Goal: Transaction & Acquisition: Purchase product/service

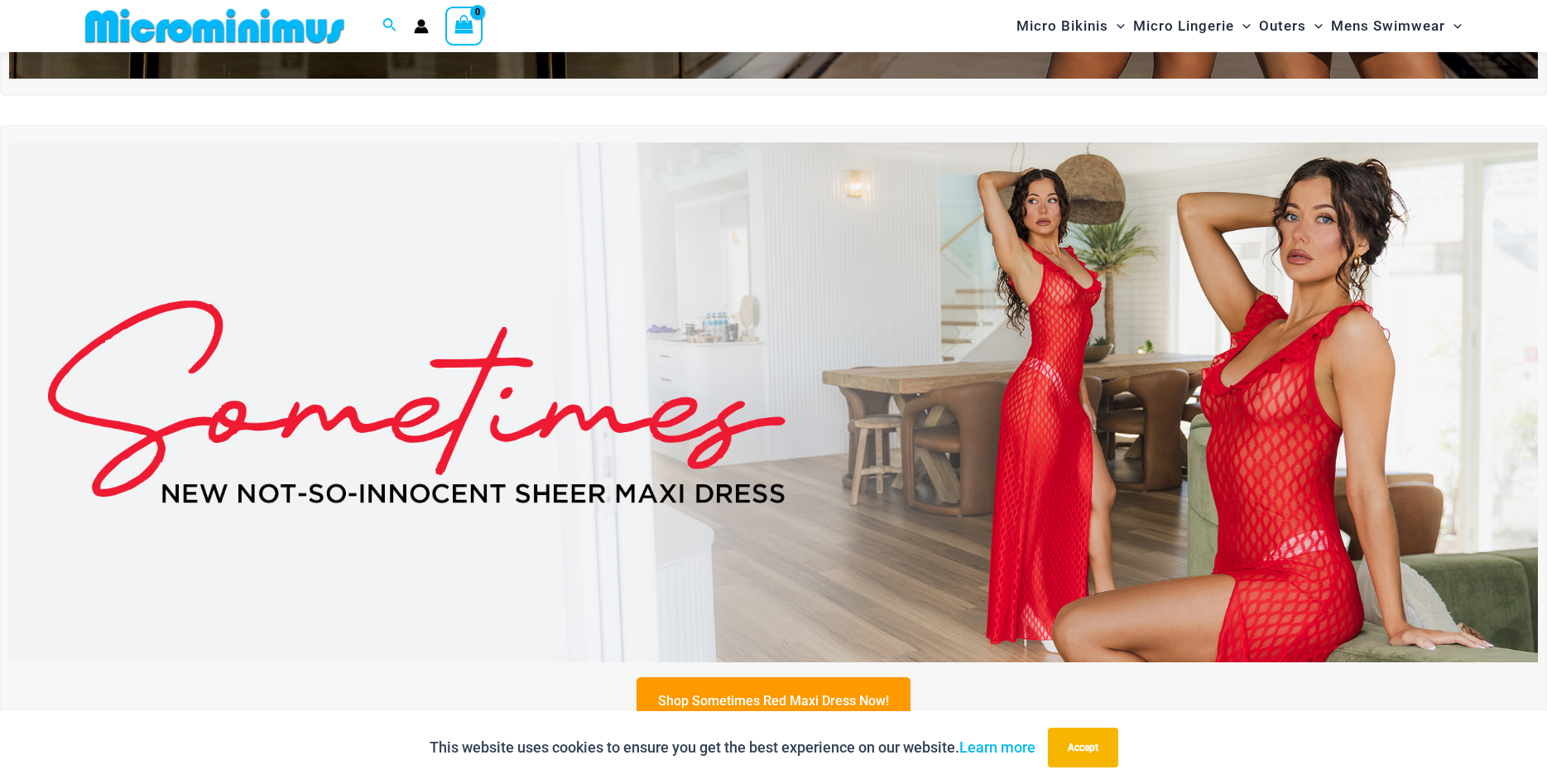
scroll to position [578, 0]
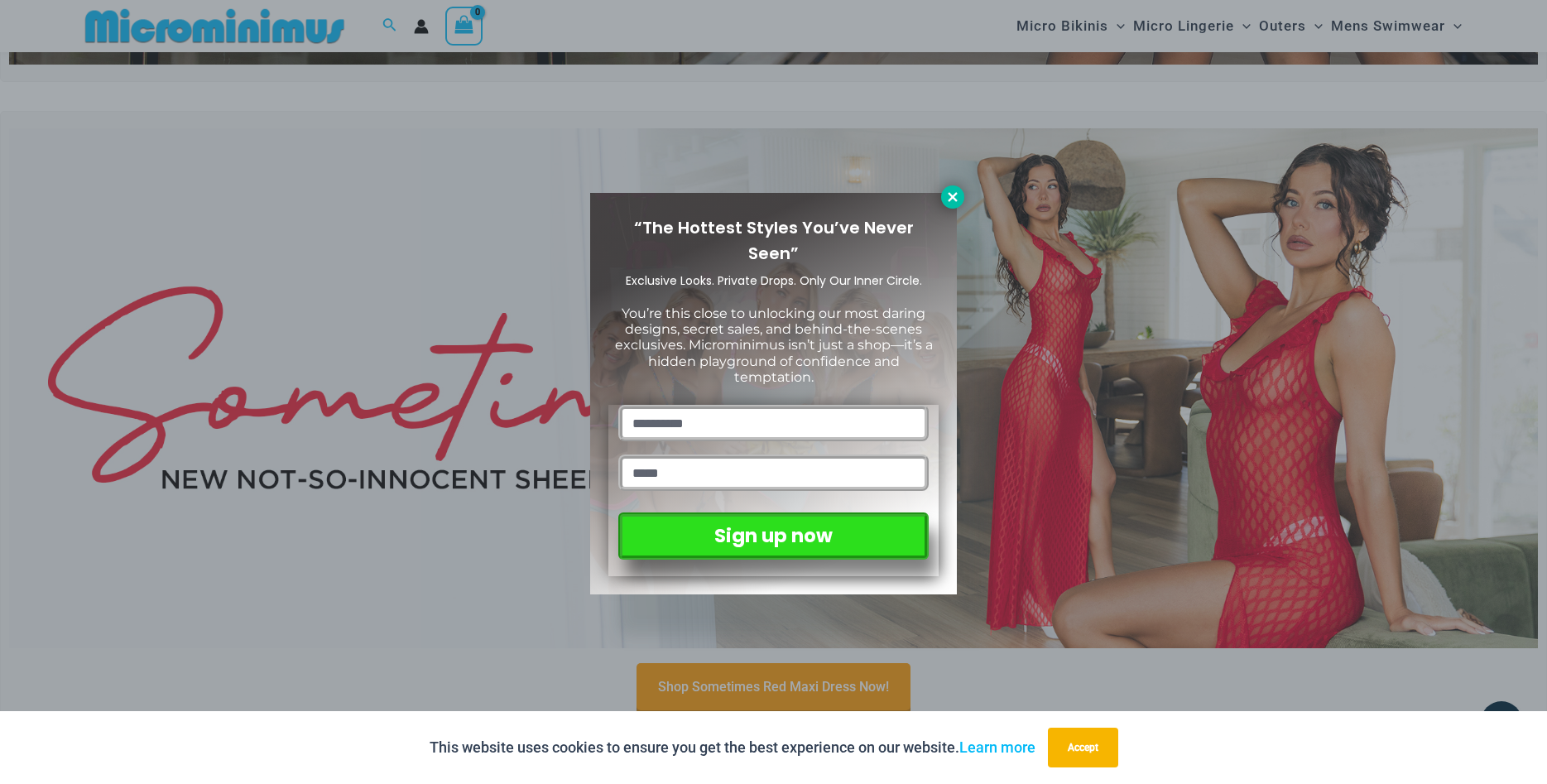
click at [952, 204] on button at bounding box center [953, 197] width 23 height 23
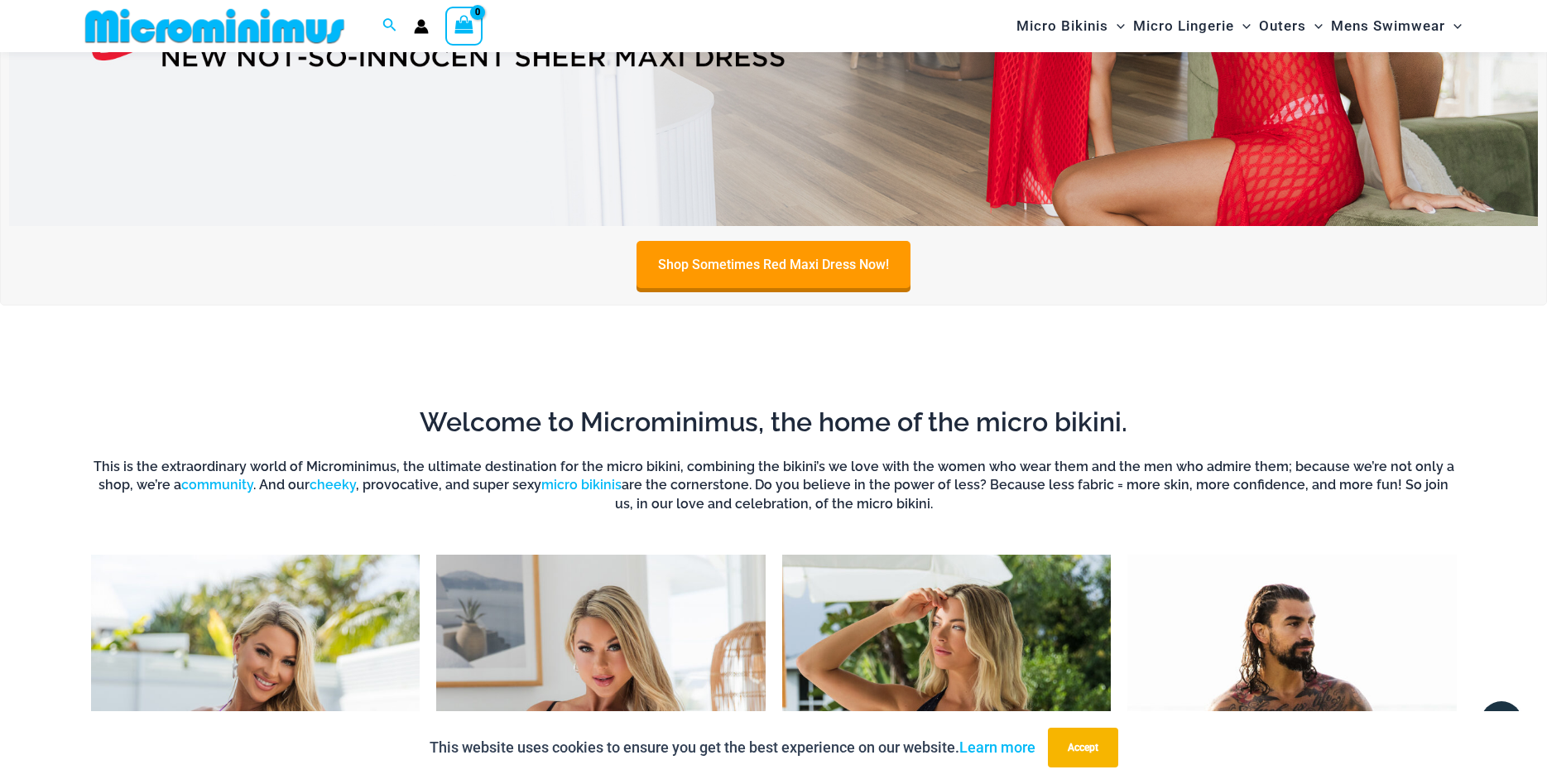
scroll to position [1422, 0]
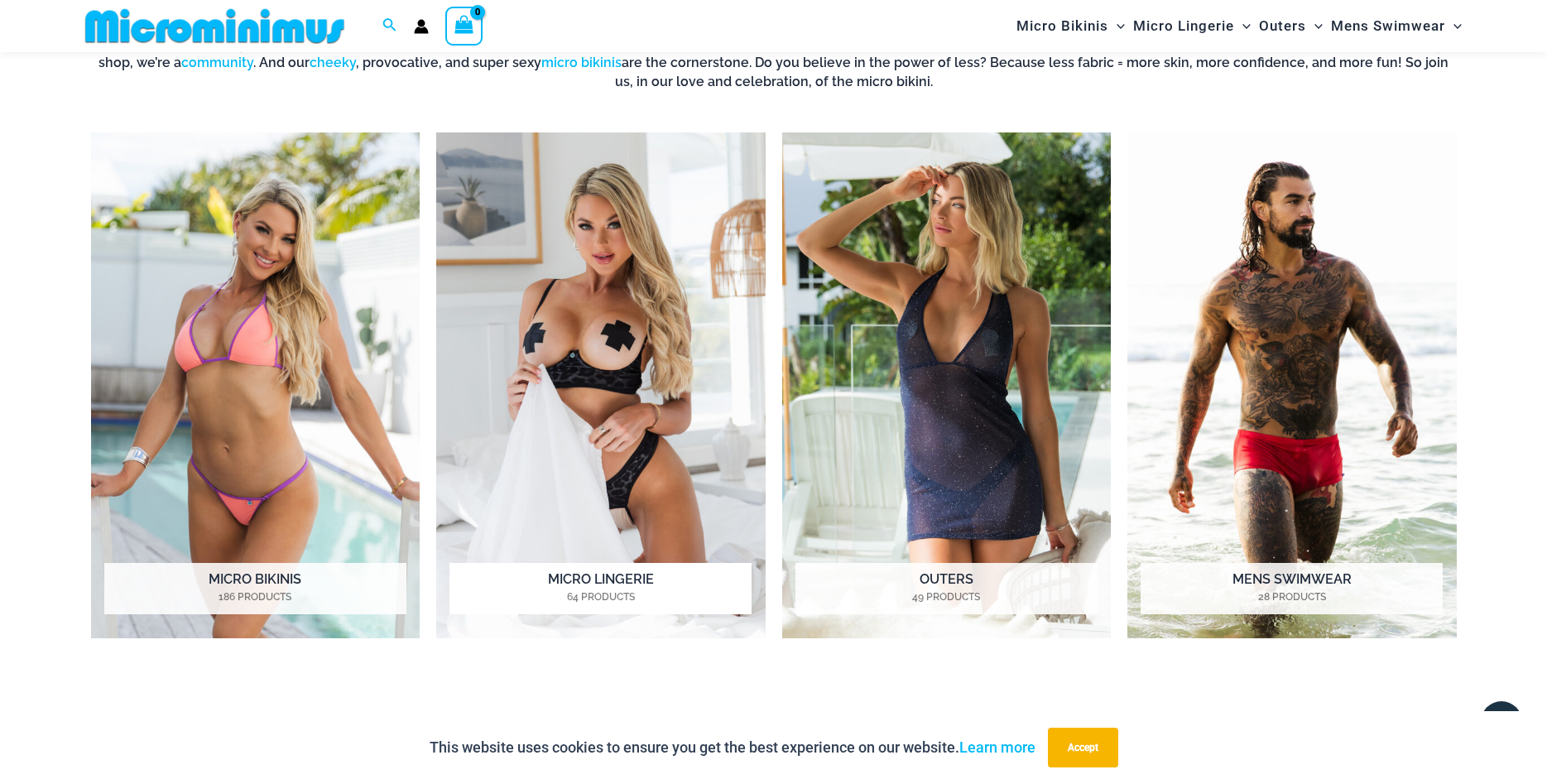
click at [634, 437] on img "Visit product category Micro Lingerie" at bounding box center [600, 385] width 330 height 505
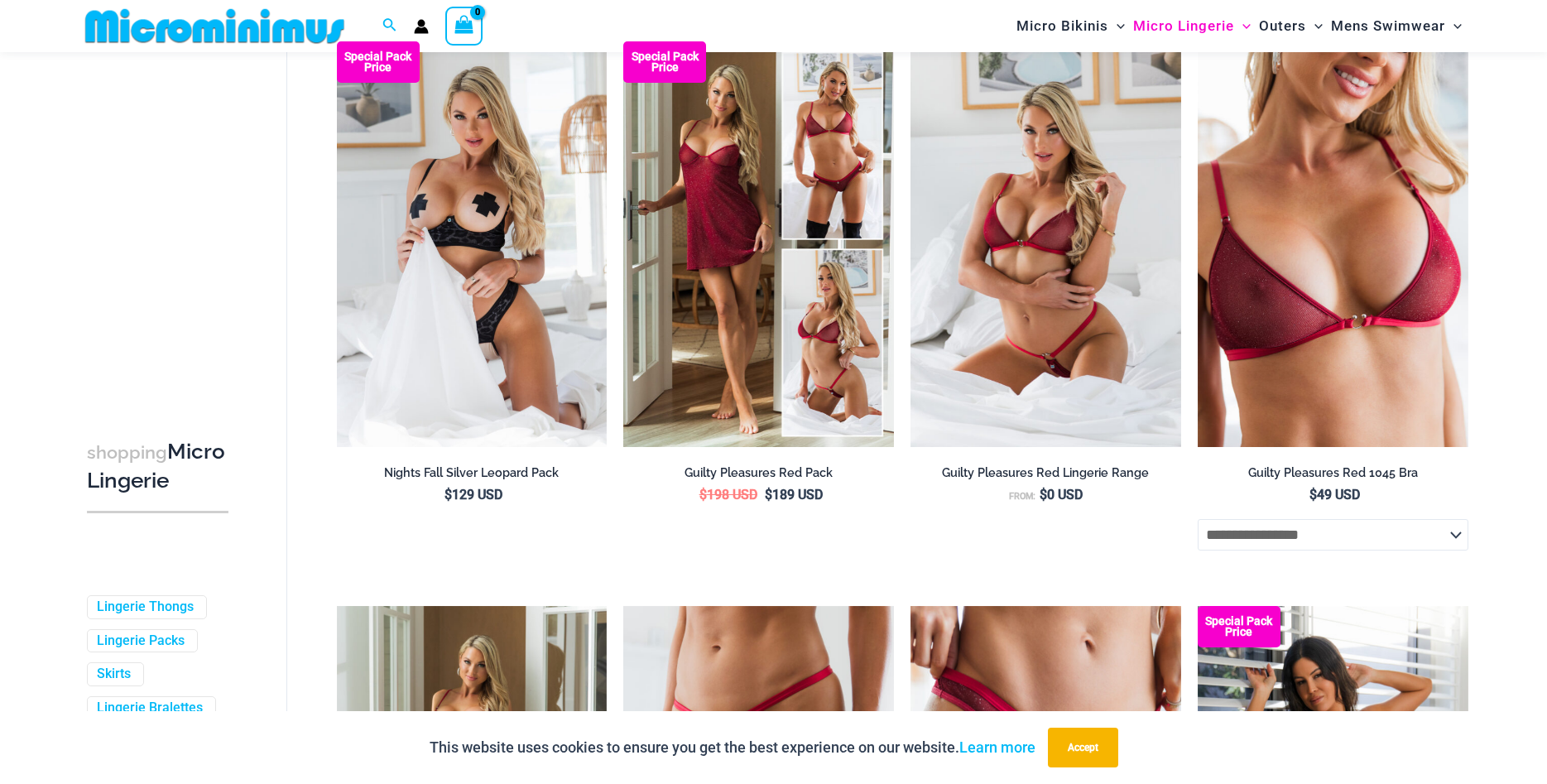
scroll to position [238, 0]
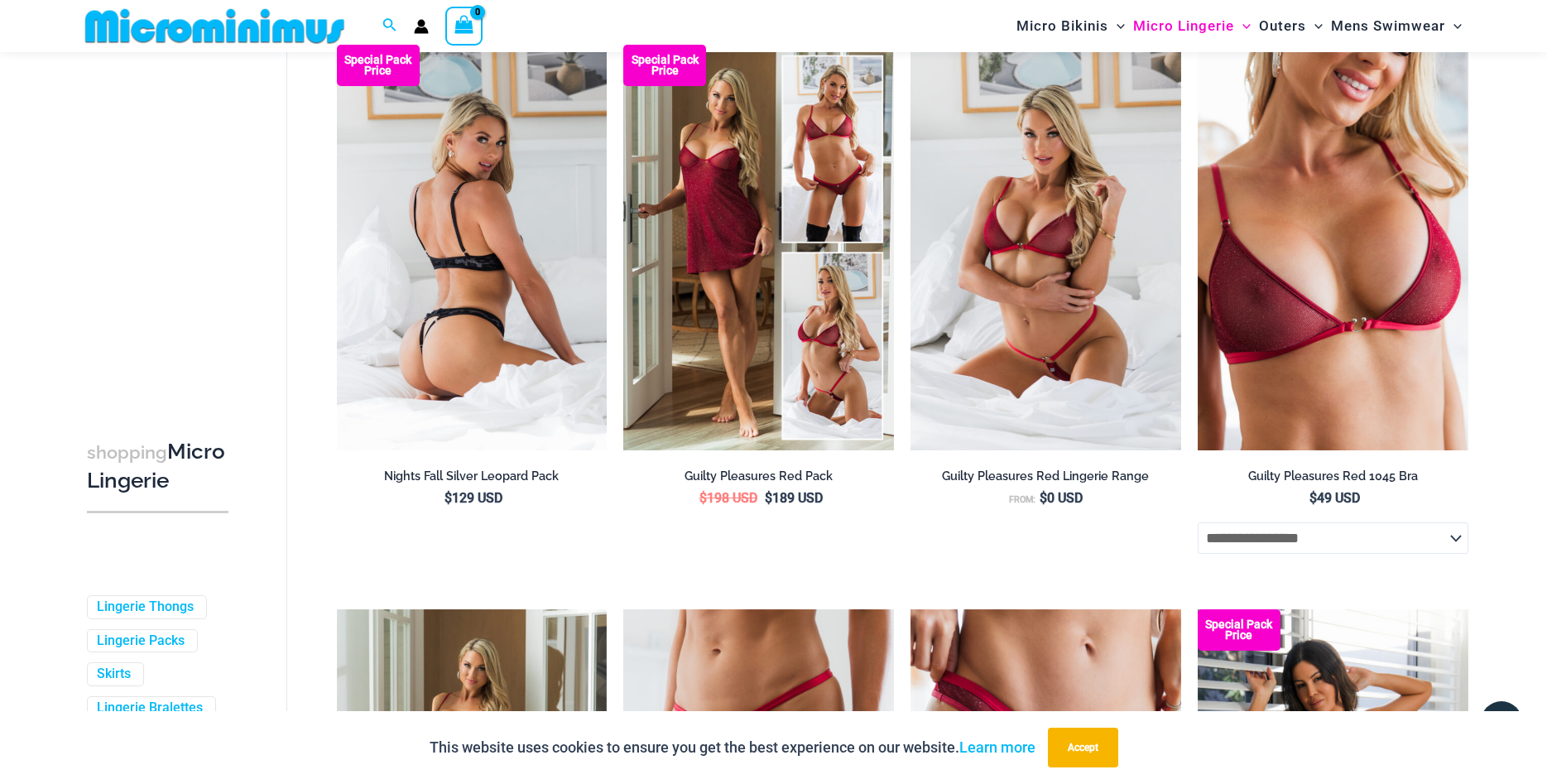
click at [536, 354] on img at bounding box center [472, 247] width 271 height 405
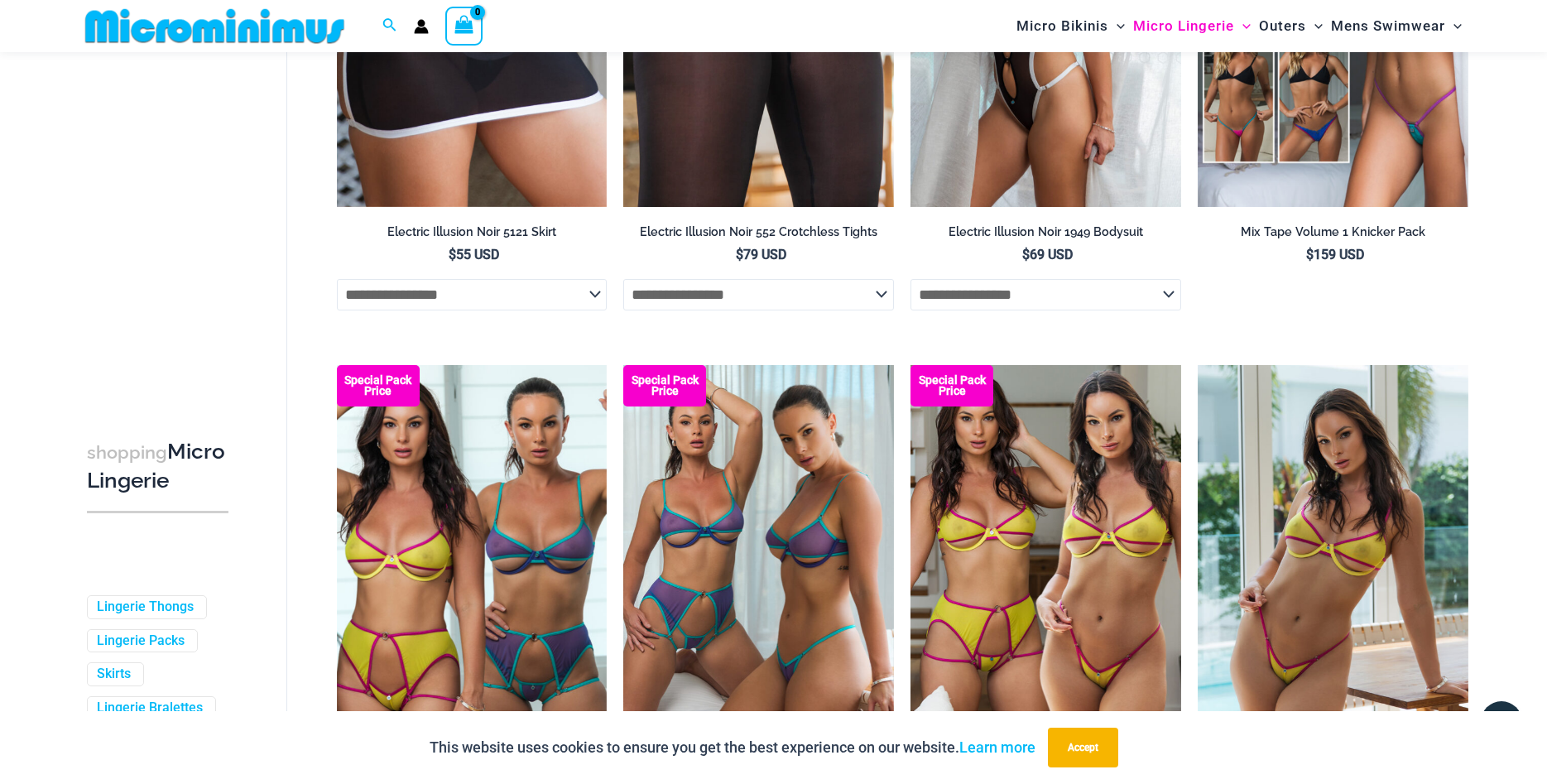
scroll to position [4290, 0]
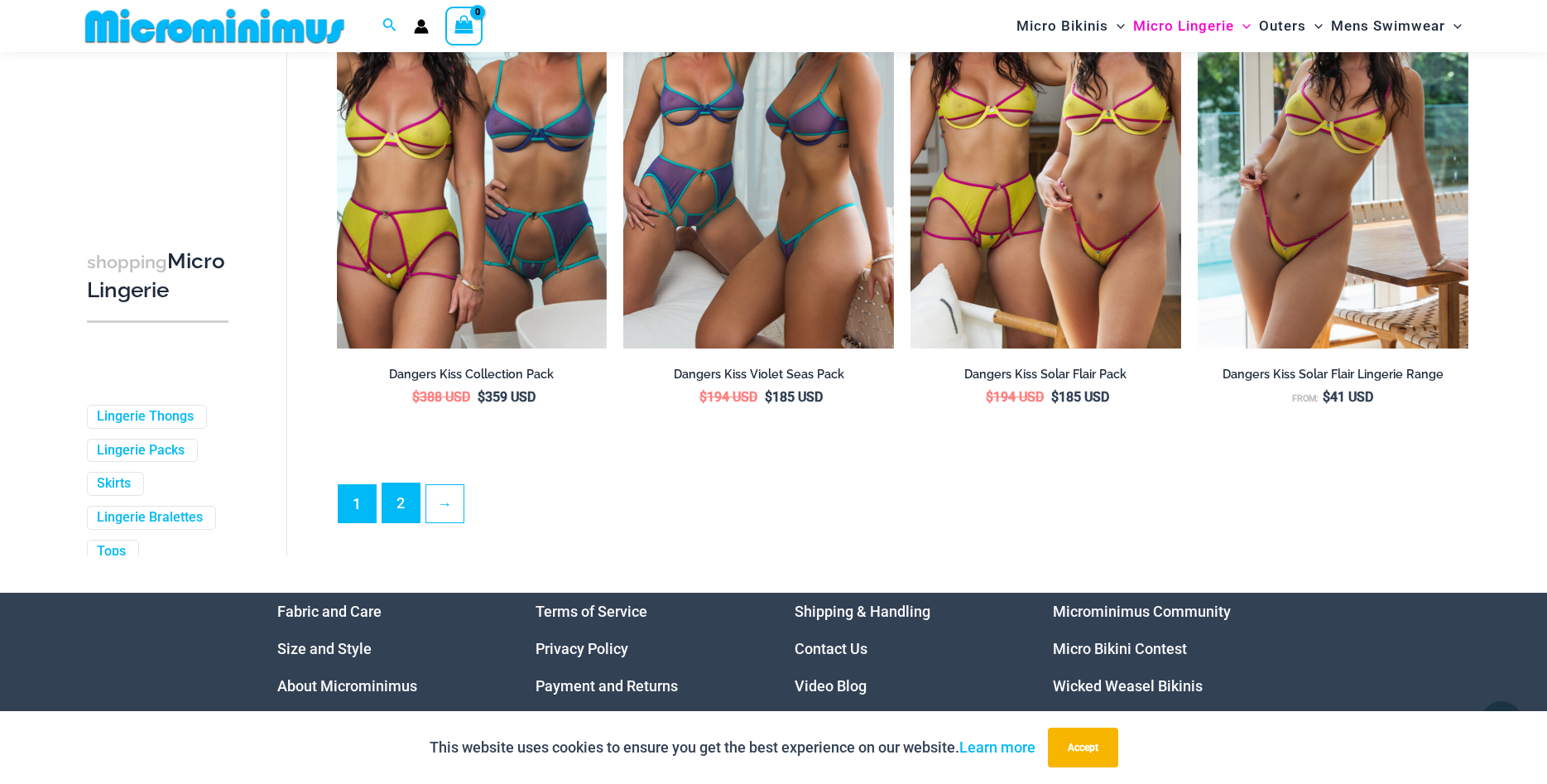
click at [412, 506] on link "2" at bounding box center [401, 503] width 38 height 39
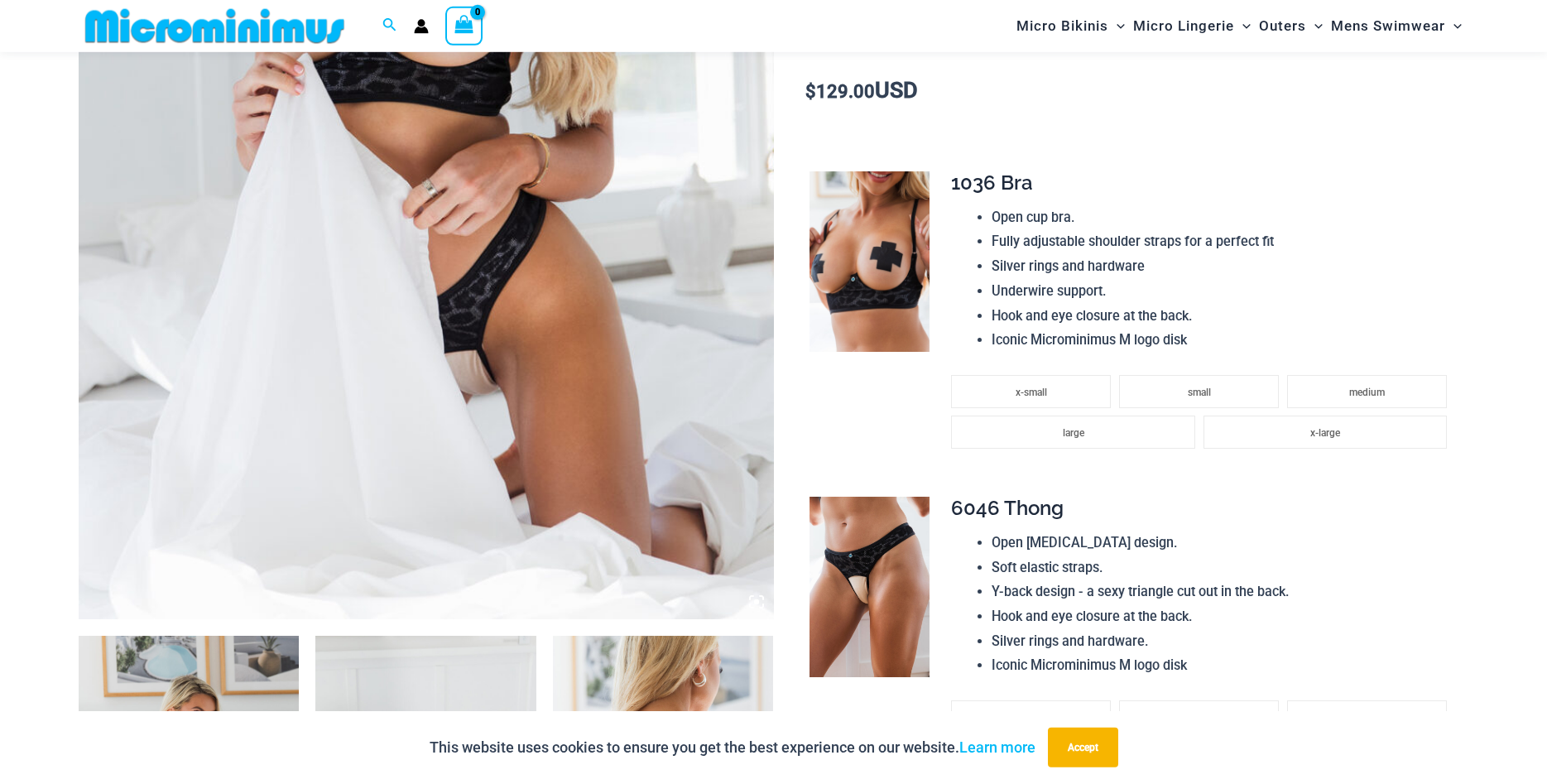
scroll to position [745, 0]
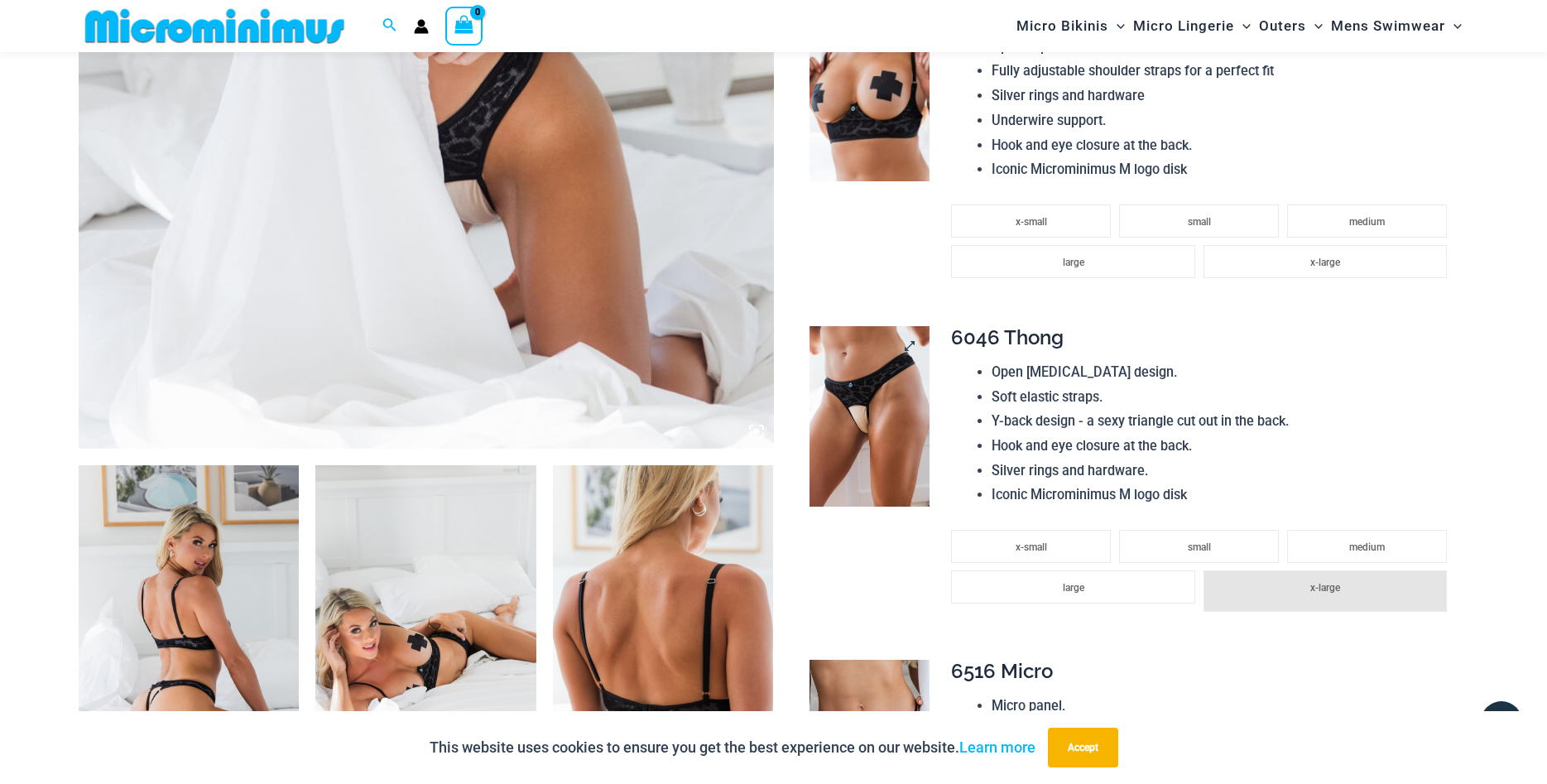
click at [834, 433] on img at bounding box center [869, 416] width 120 height 180
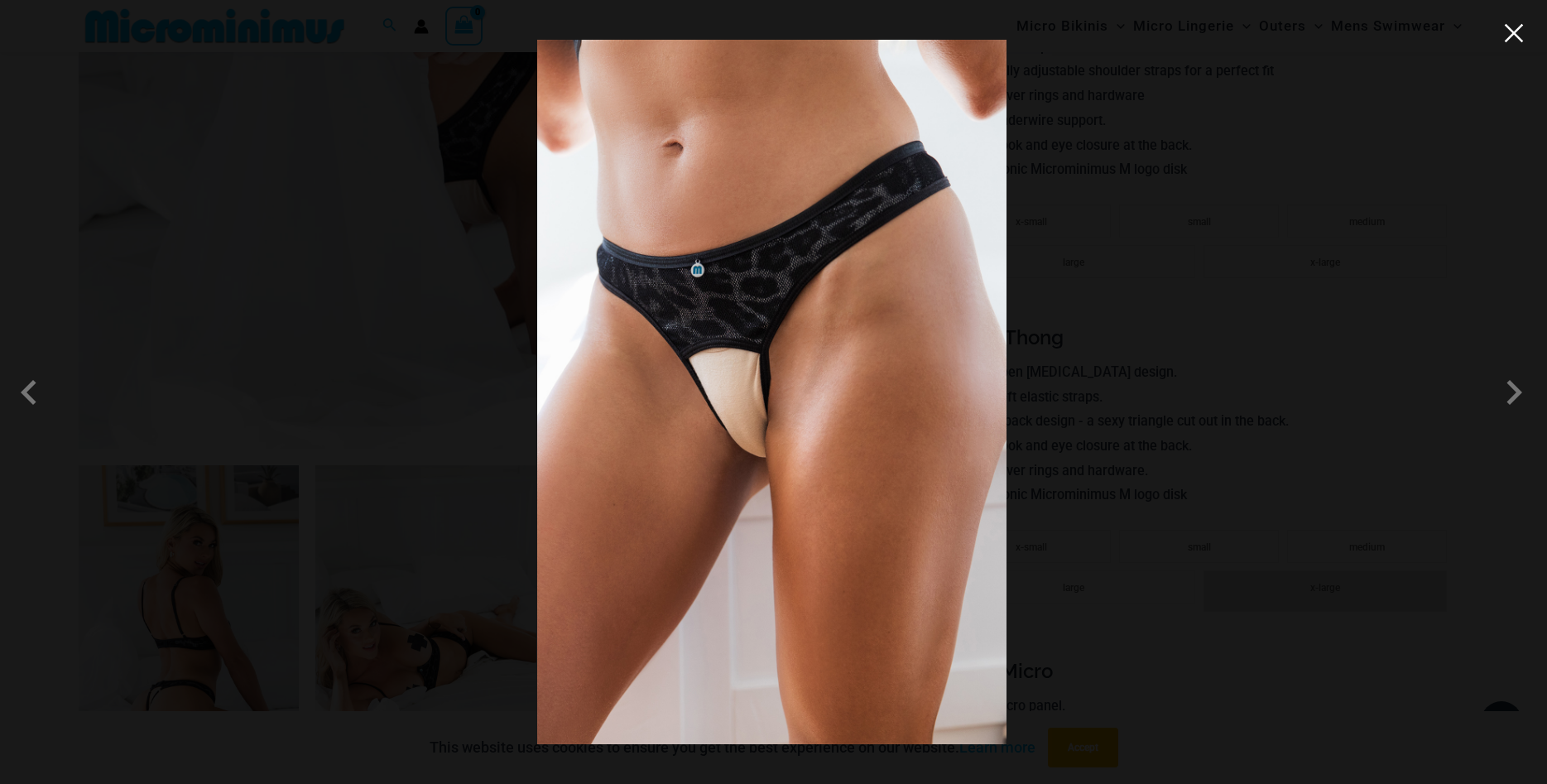
click at [1519, 30] on button "Close" at bounding box center [1514, 33] width 25 height 25
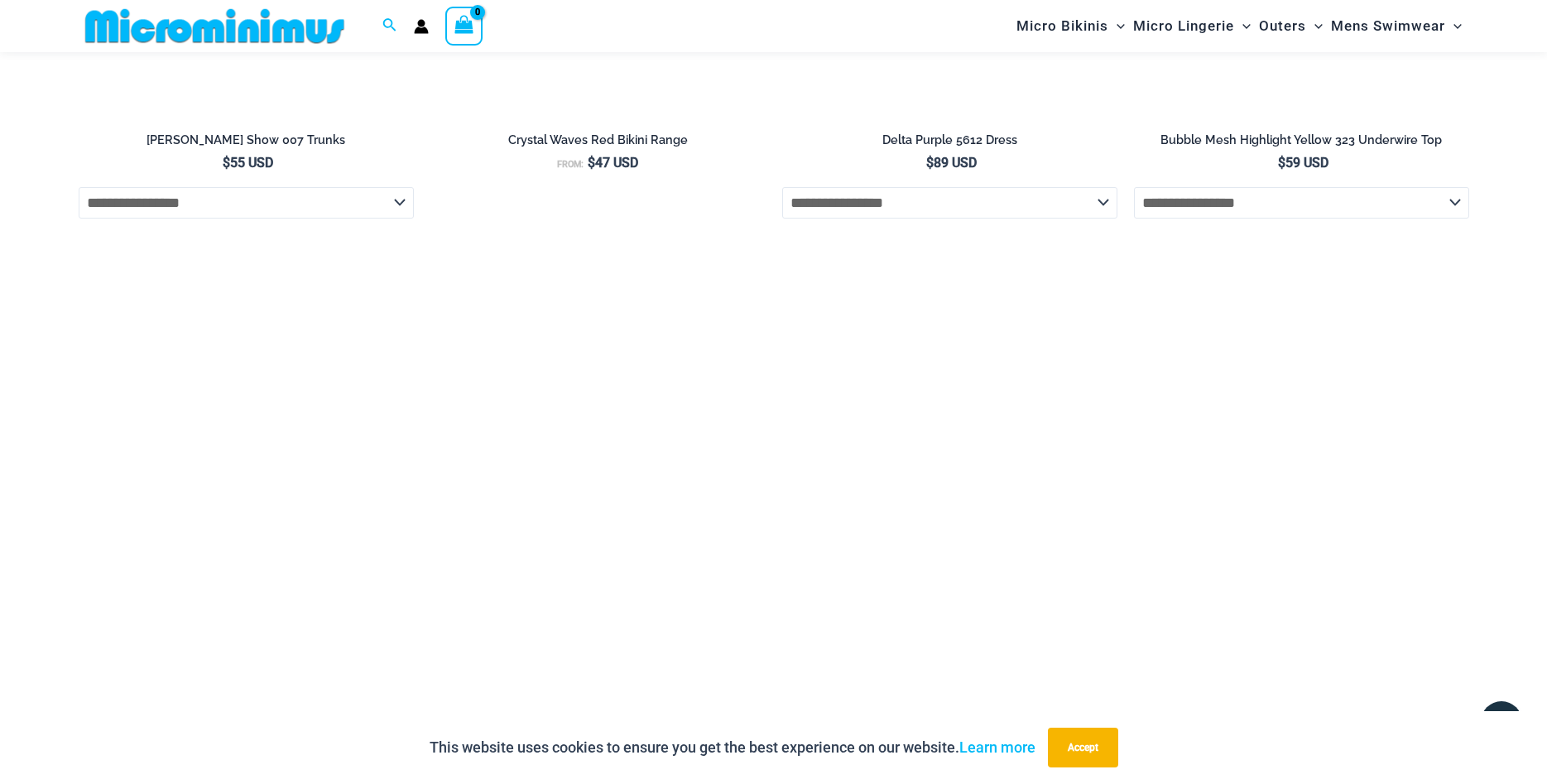
scroll to position [5050, 0]
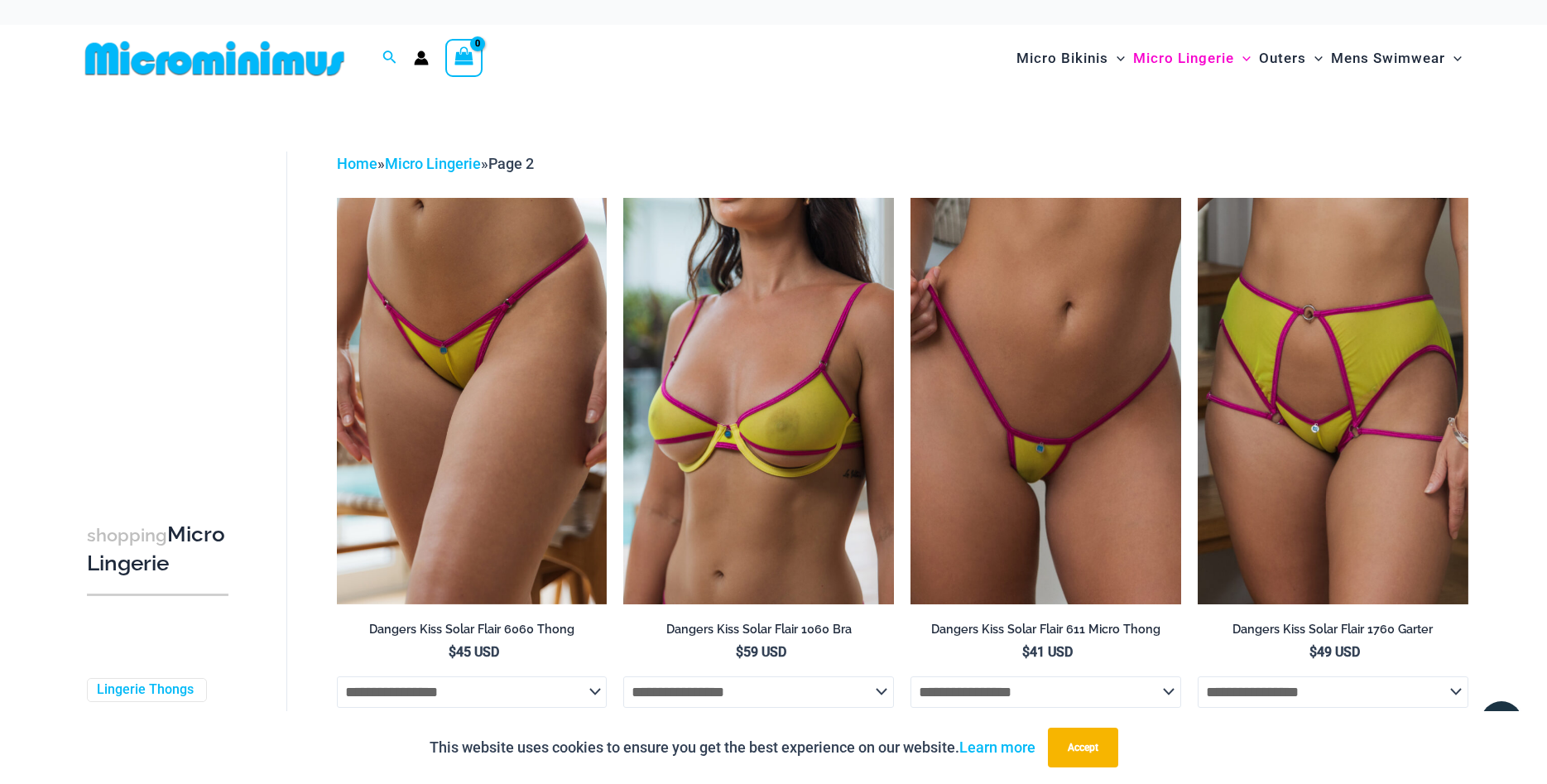
click at [262, 71] on img at bounding box center [214, 58] width 272 height 38
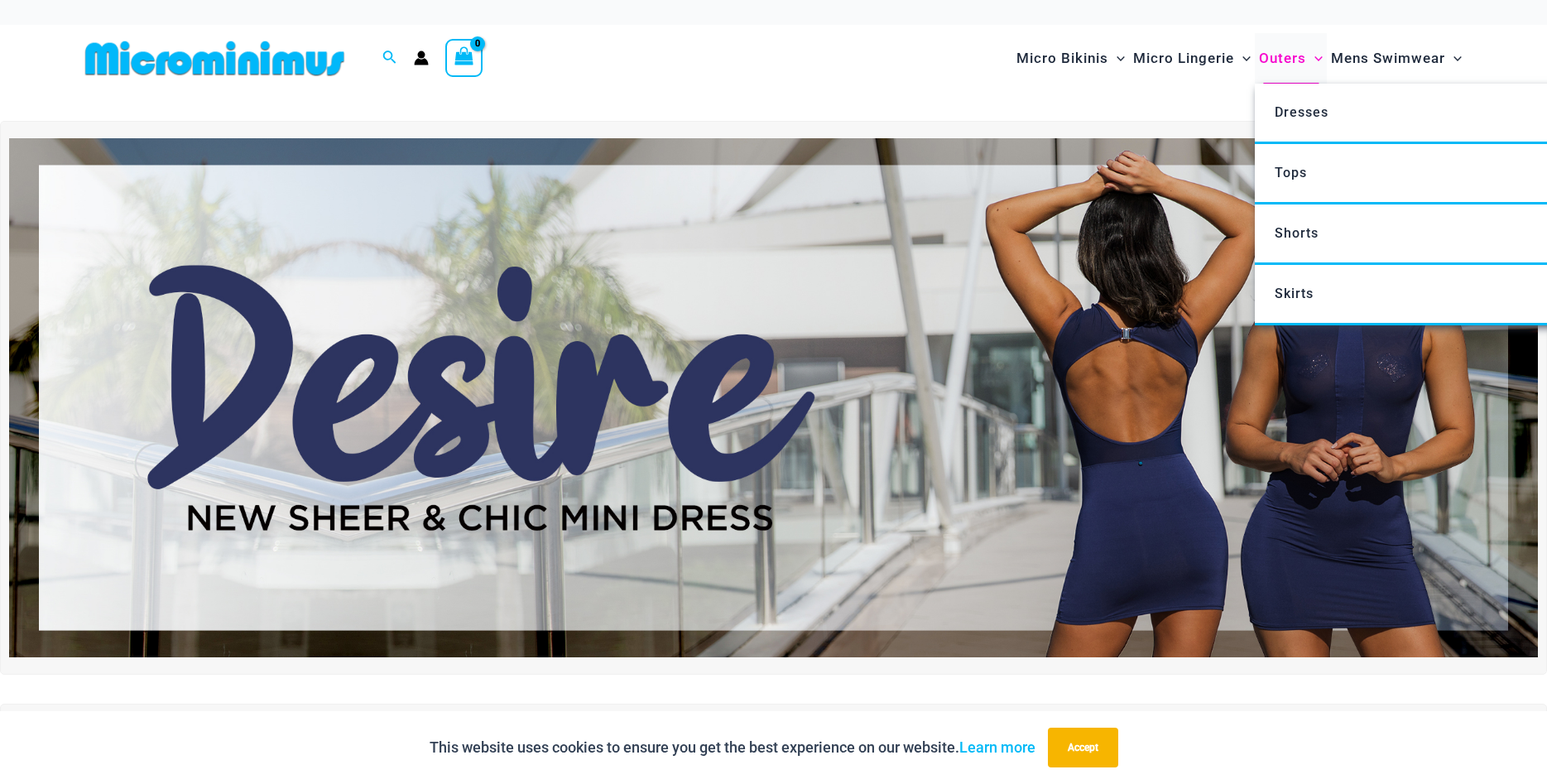
click at [1297, 64] on span "Outers" at bounding box center [1282, 58] width 47 height 42
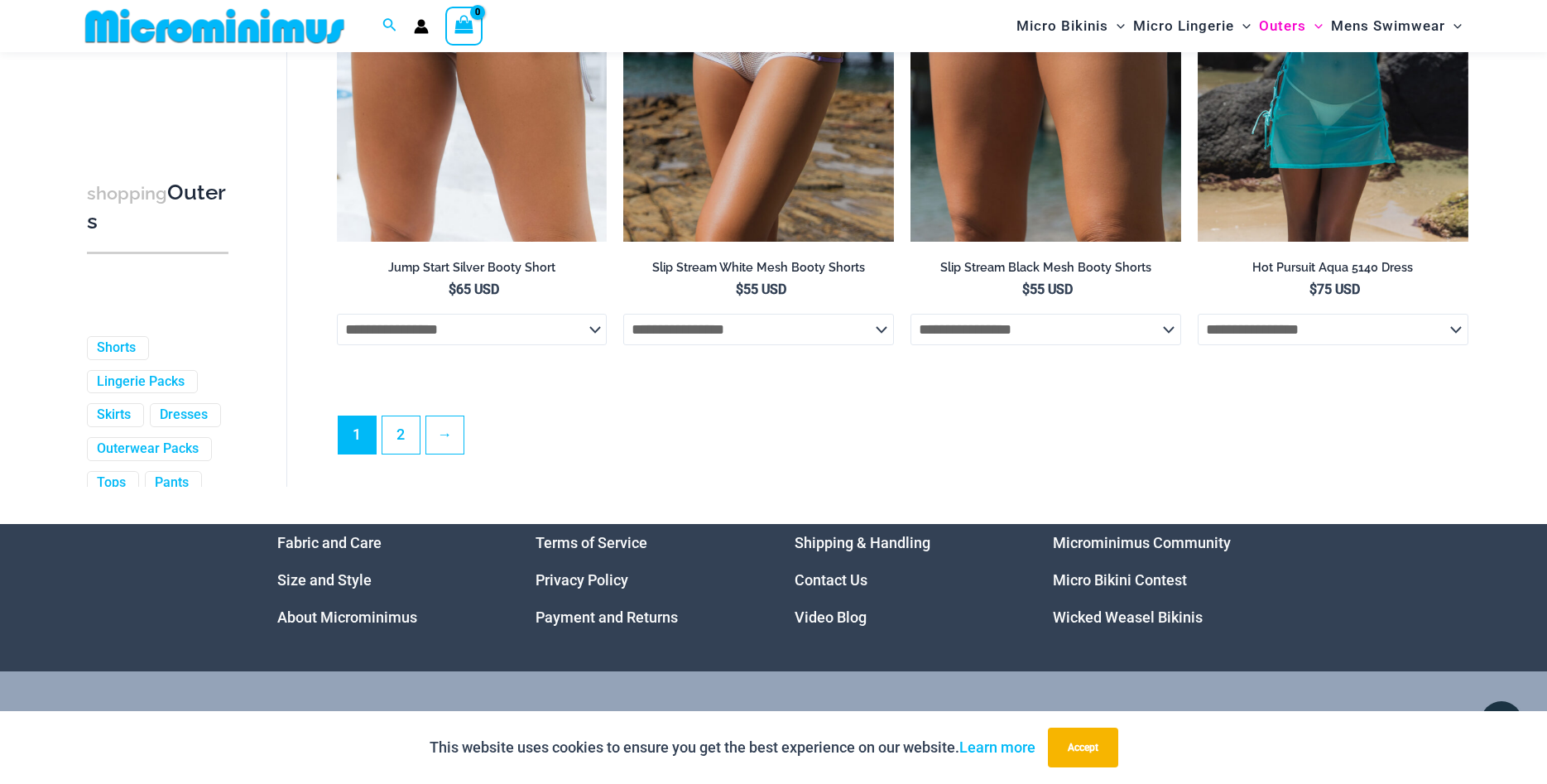
scroll to position [4554, 0]
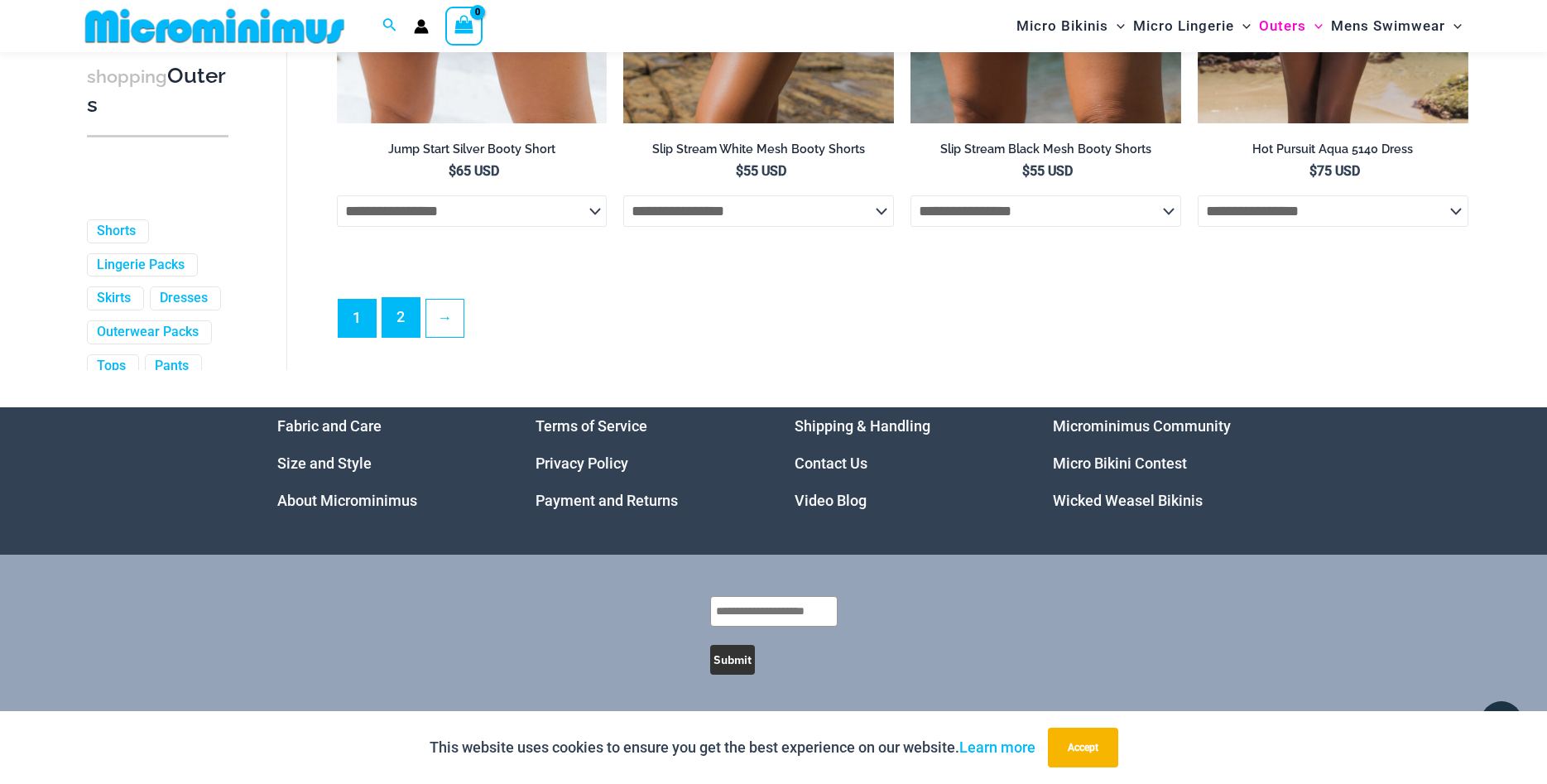
click at [395, 325] on link "2" at bounding box center [401, 318] width 38 height 39
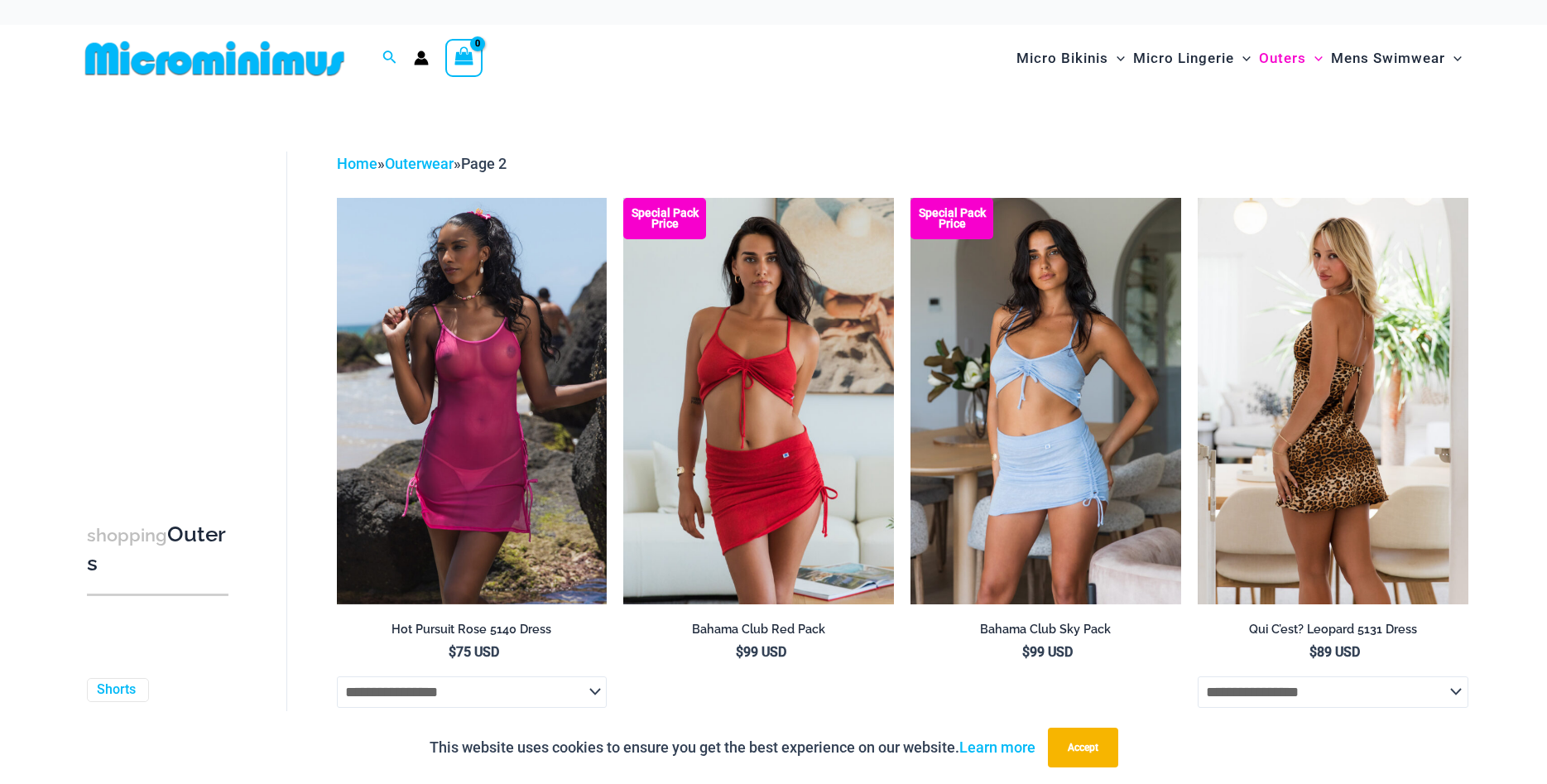
click at [1373, 398] on img at bounding box center [1333, 400] width 271 height 405
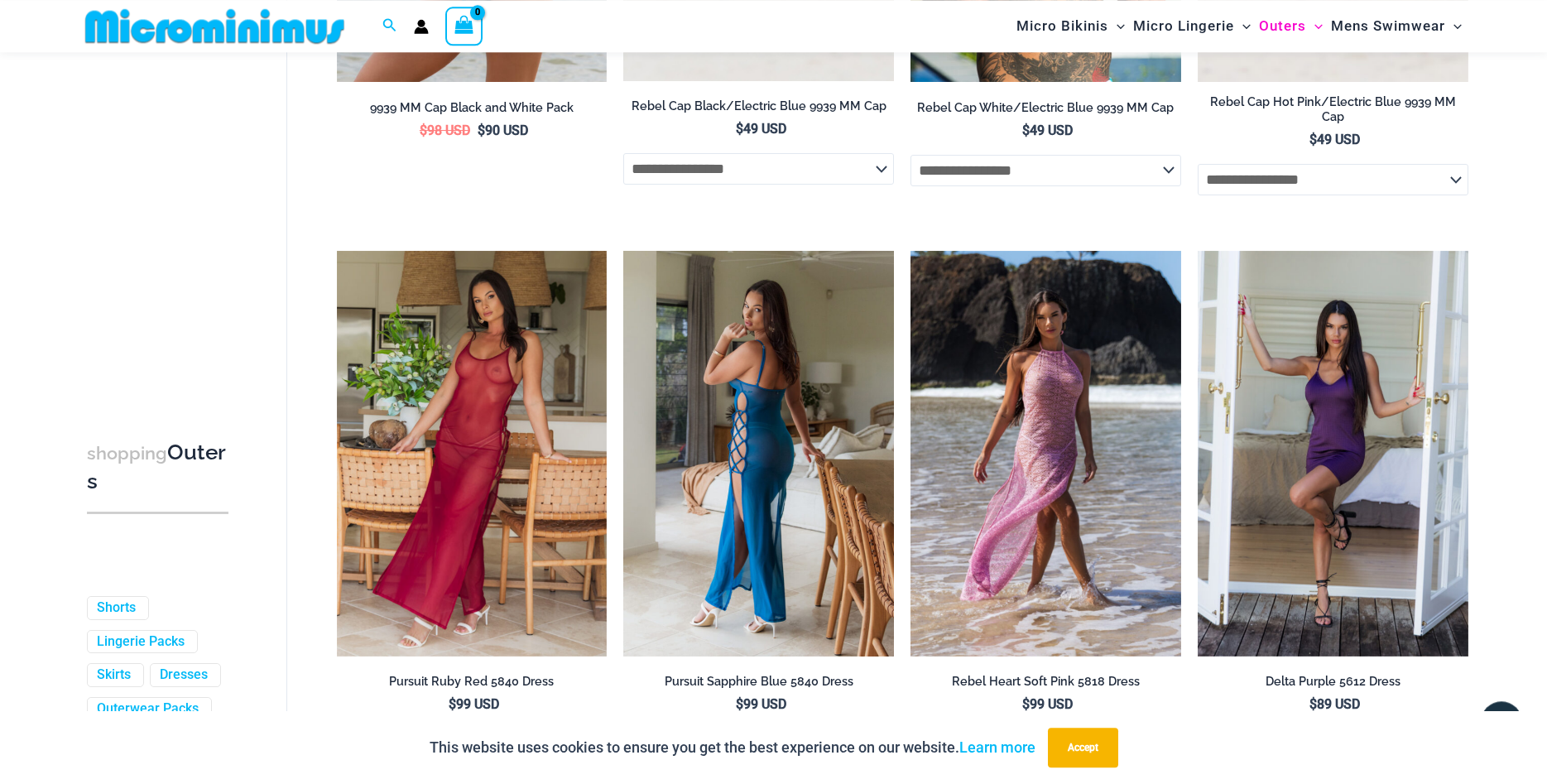
scroll to position [1589, 0]
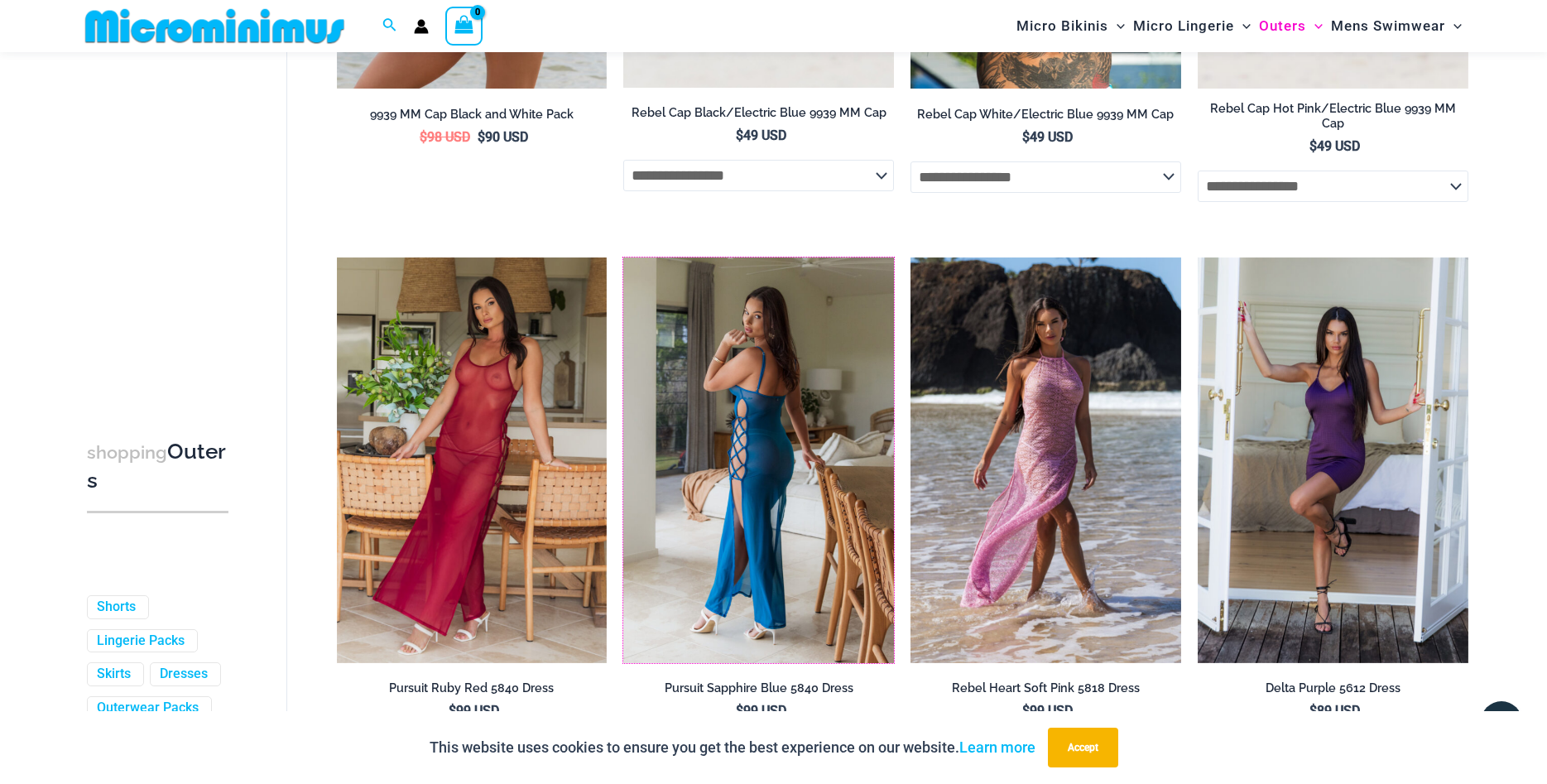
click at [764, 417] on img at bounding box center [758, 460] width 271 height 405
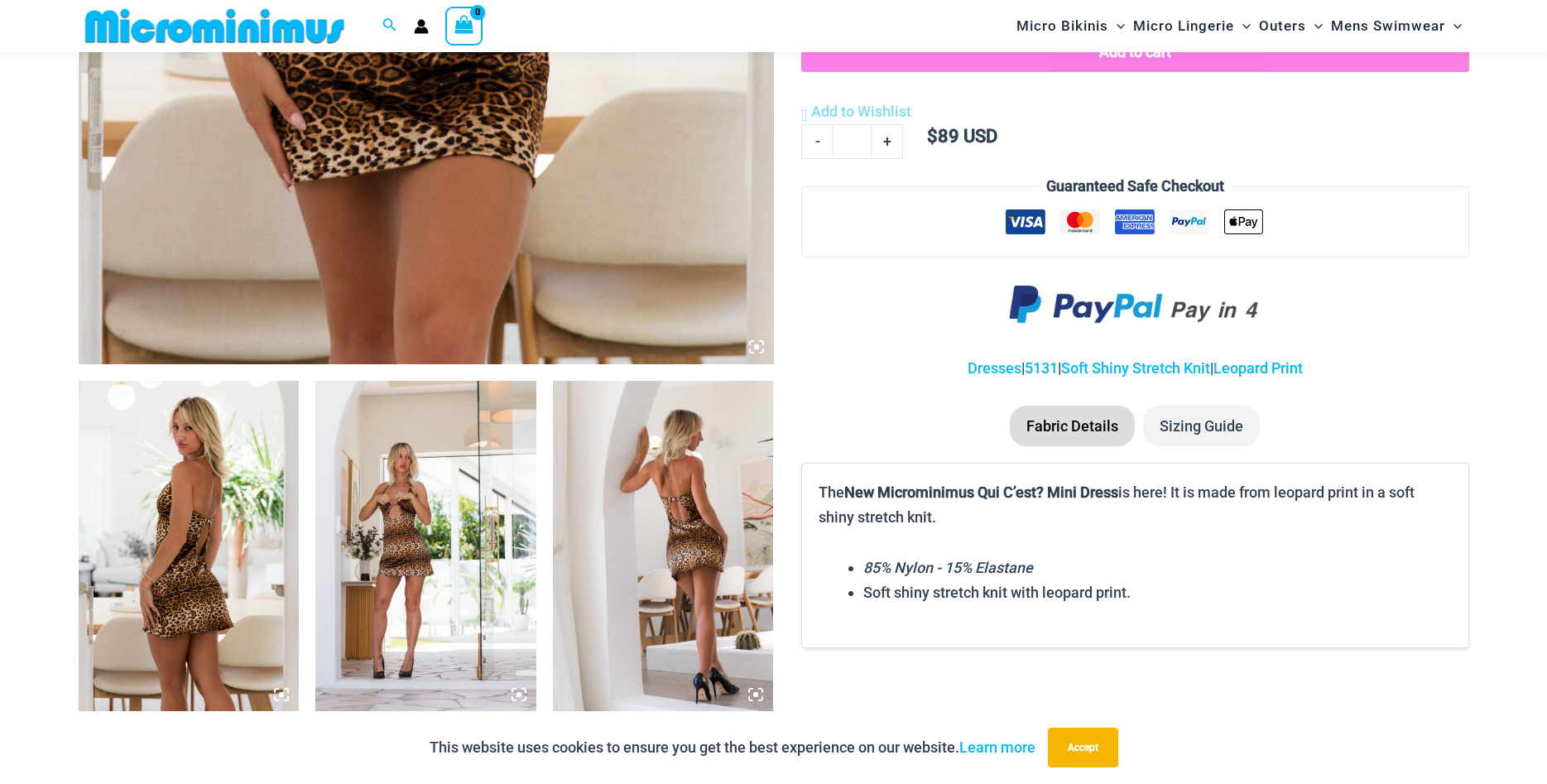
scroll to position [1251, 0]
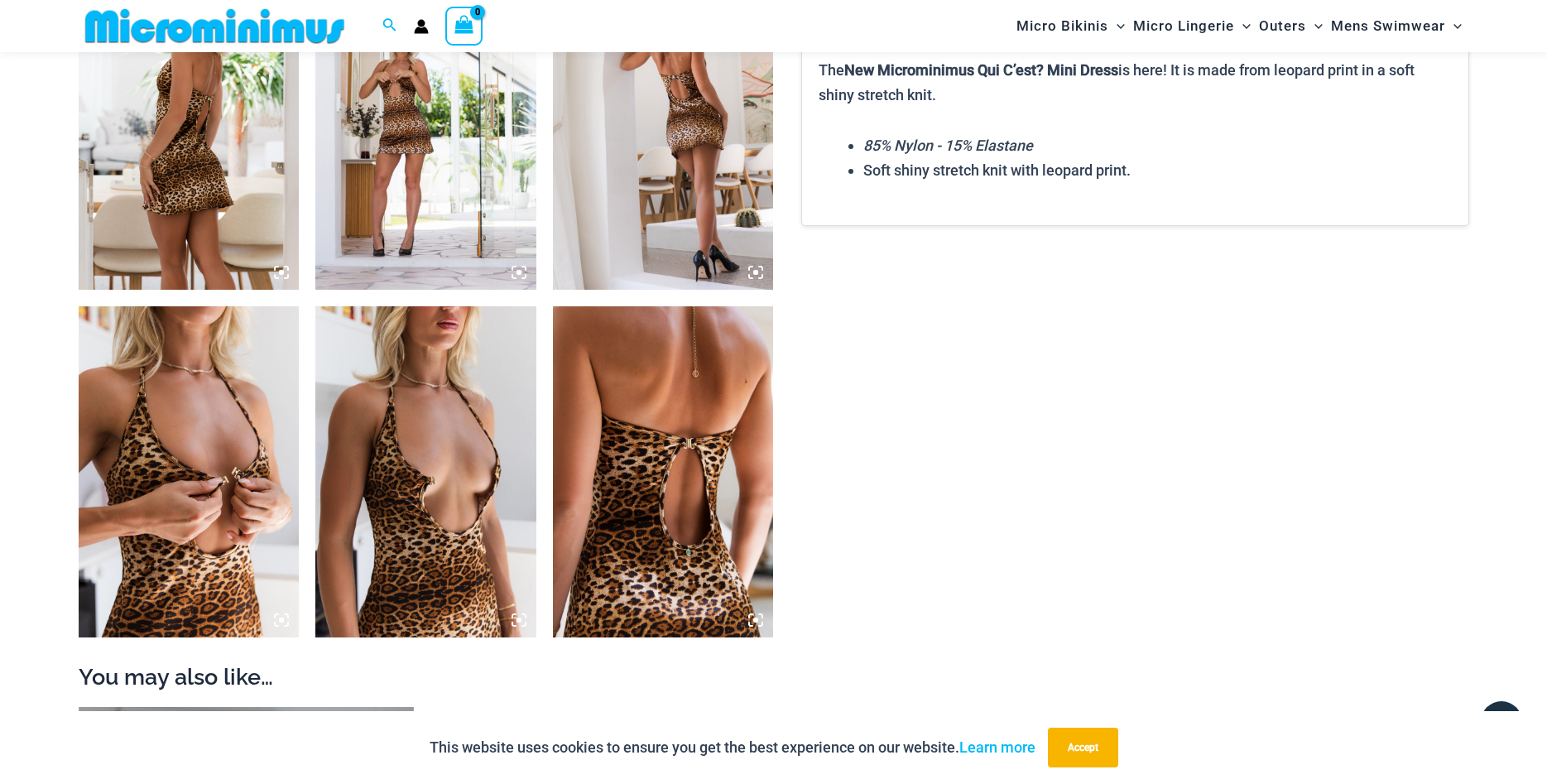
click at [436, 488] on img at bounding box center [425, 471] width 221 height 331
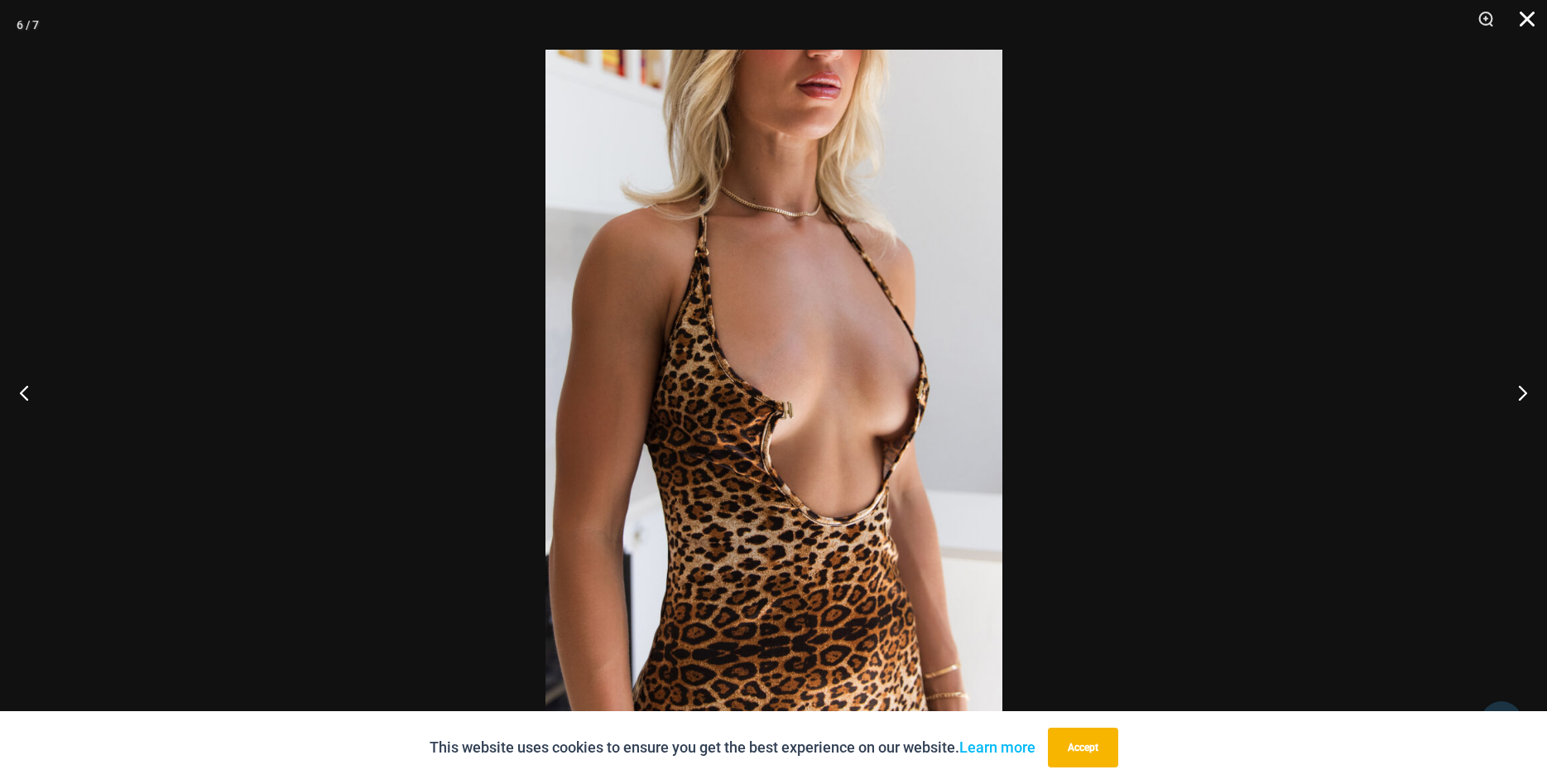
click at [1527, 24] on button "Close" at bounding box center [1521, 25] width 41 height 50
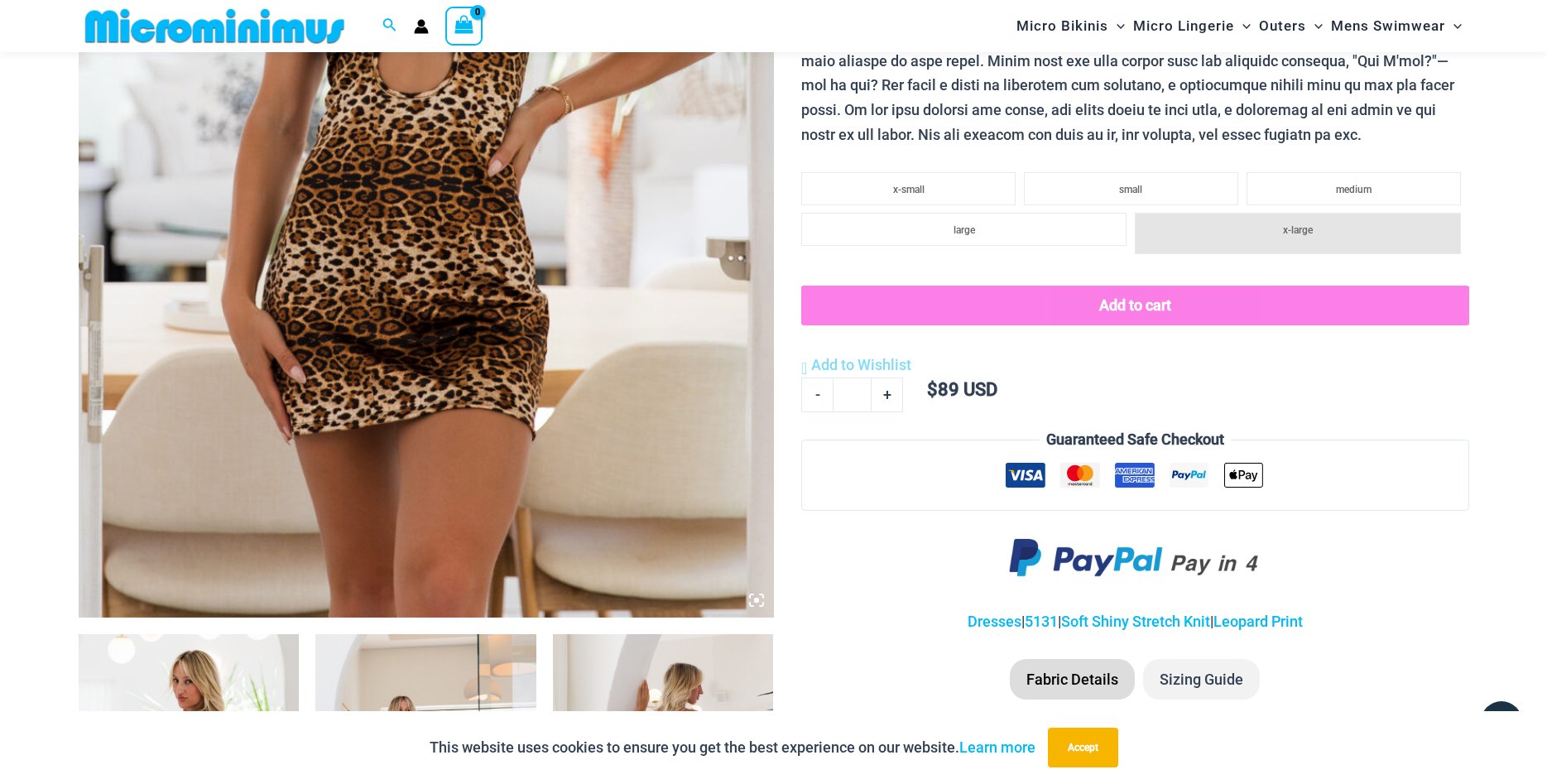
scroll to position [238, 0]
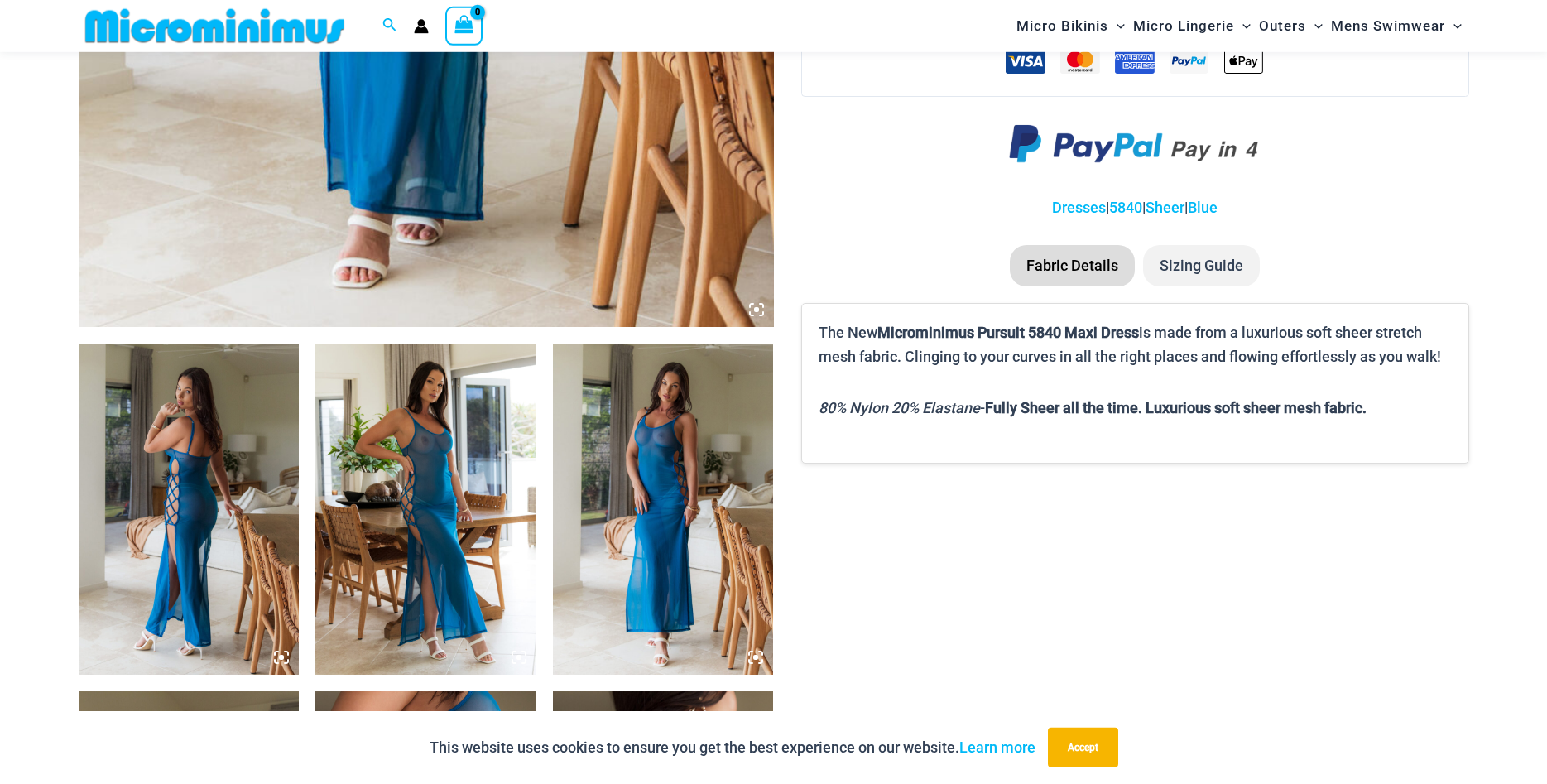
scroll to position [913, 0]
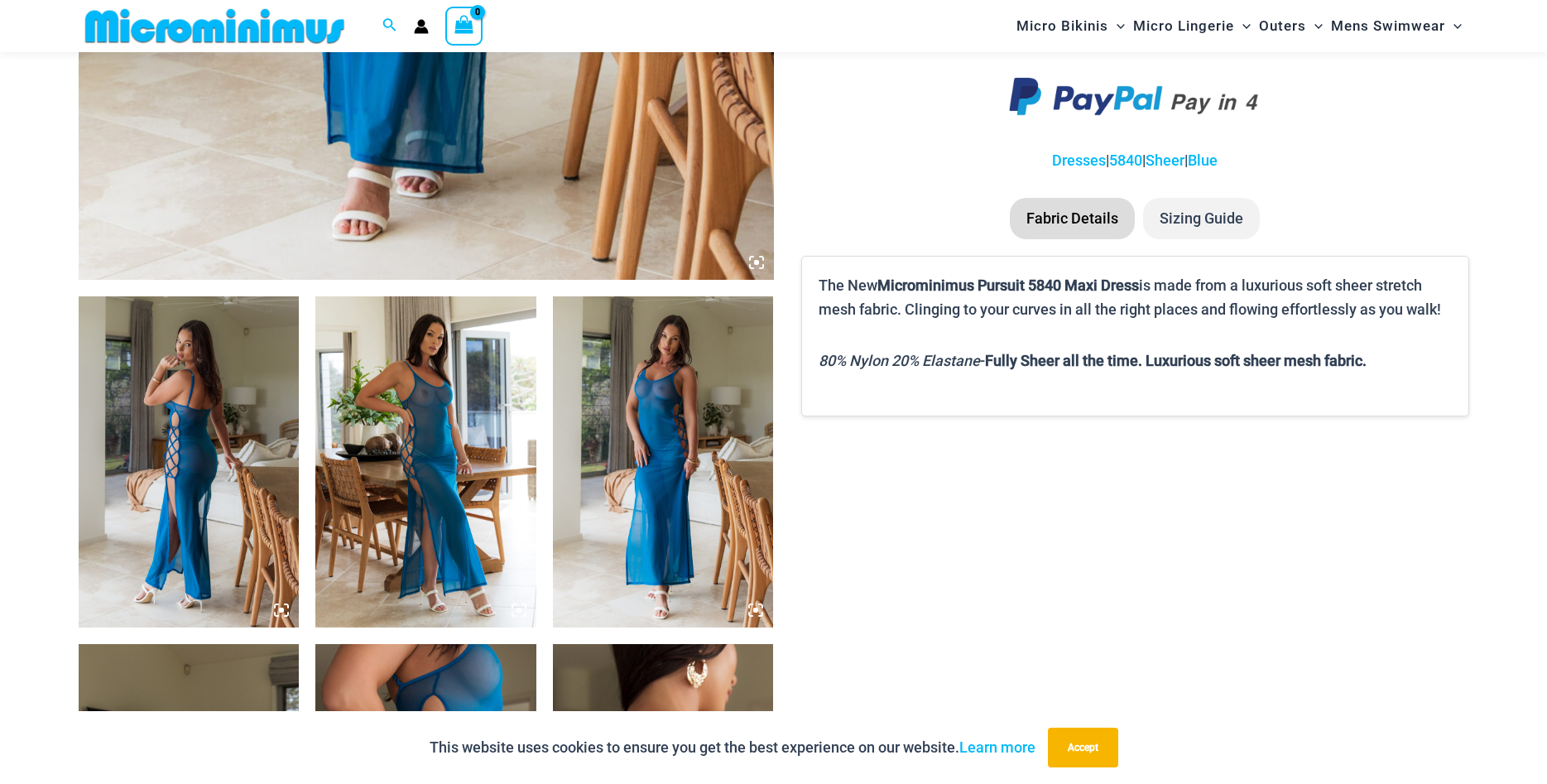
click at [429, 490] on img at bounding box center [425, 462] width 221 height 331
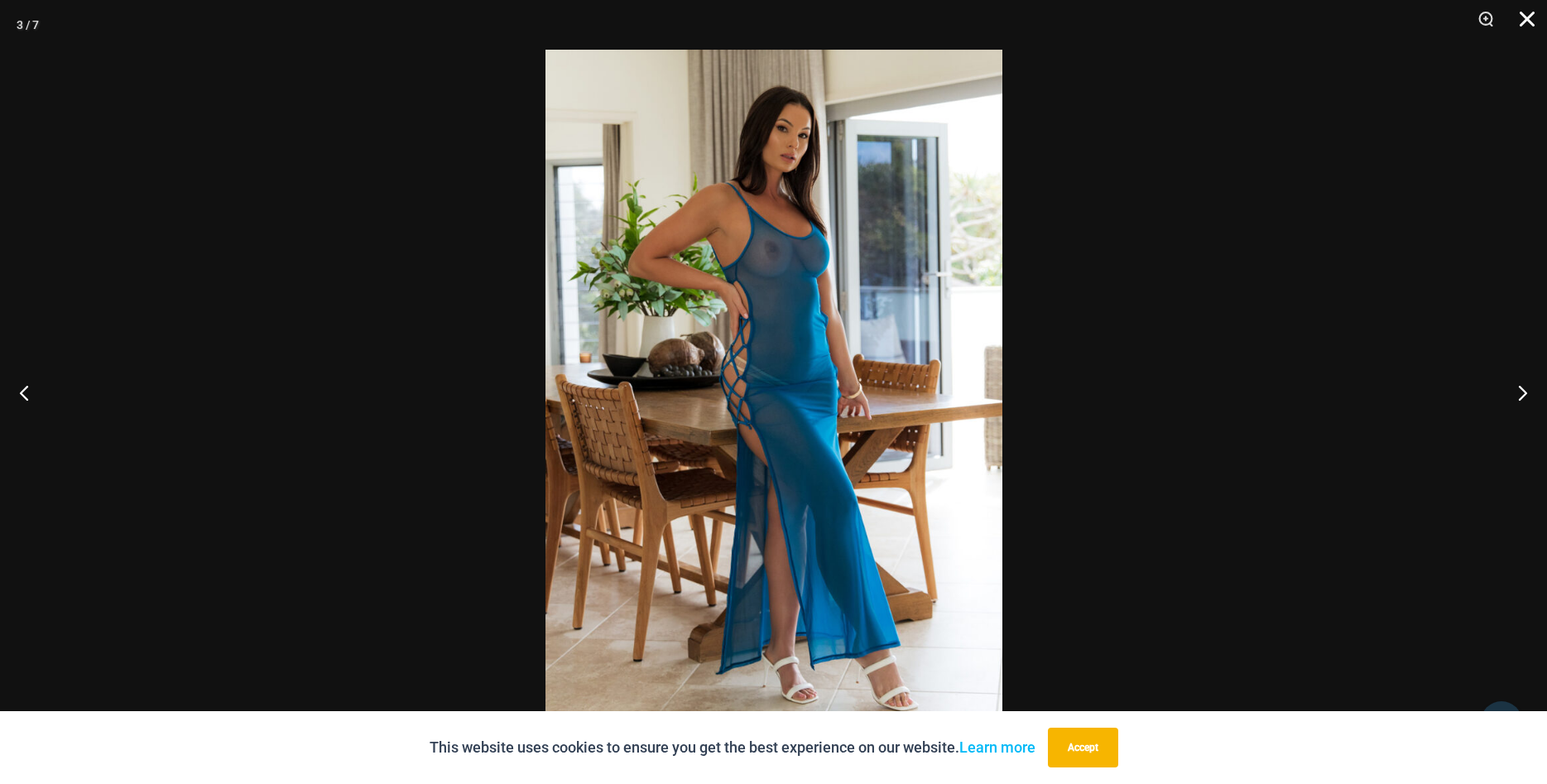
click at [1526, 17] on button "Close" at bounding box center [1521, 25] width 41 height 50
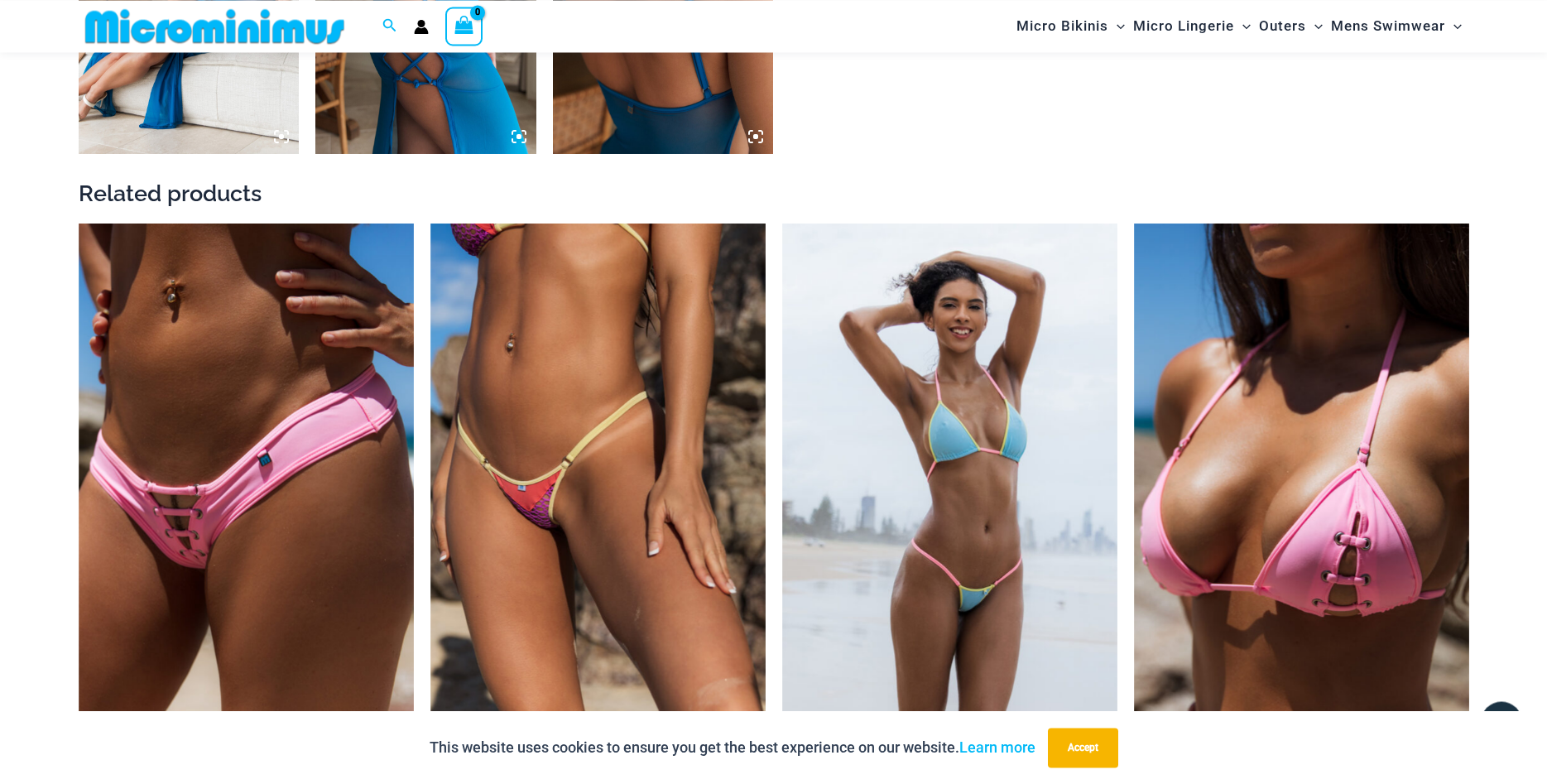
scroll to position [1757, 0]
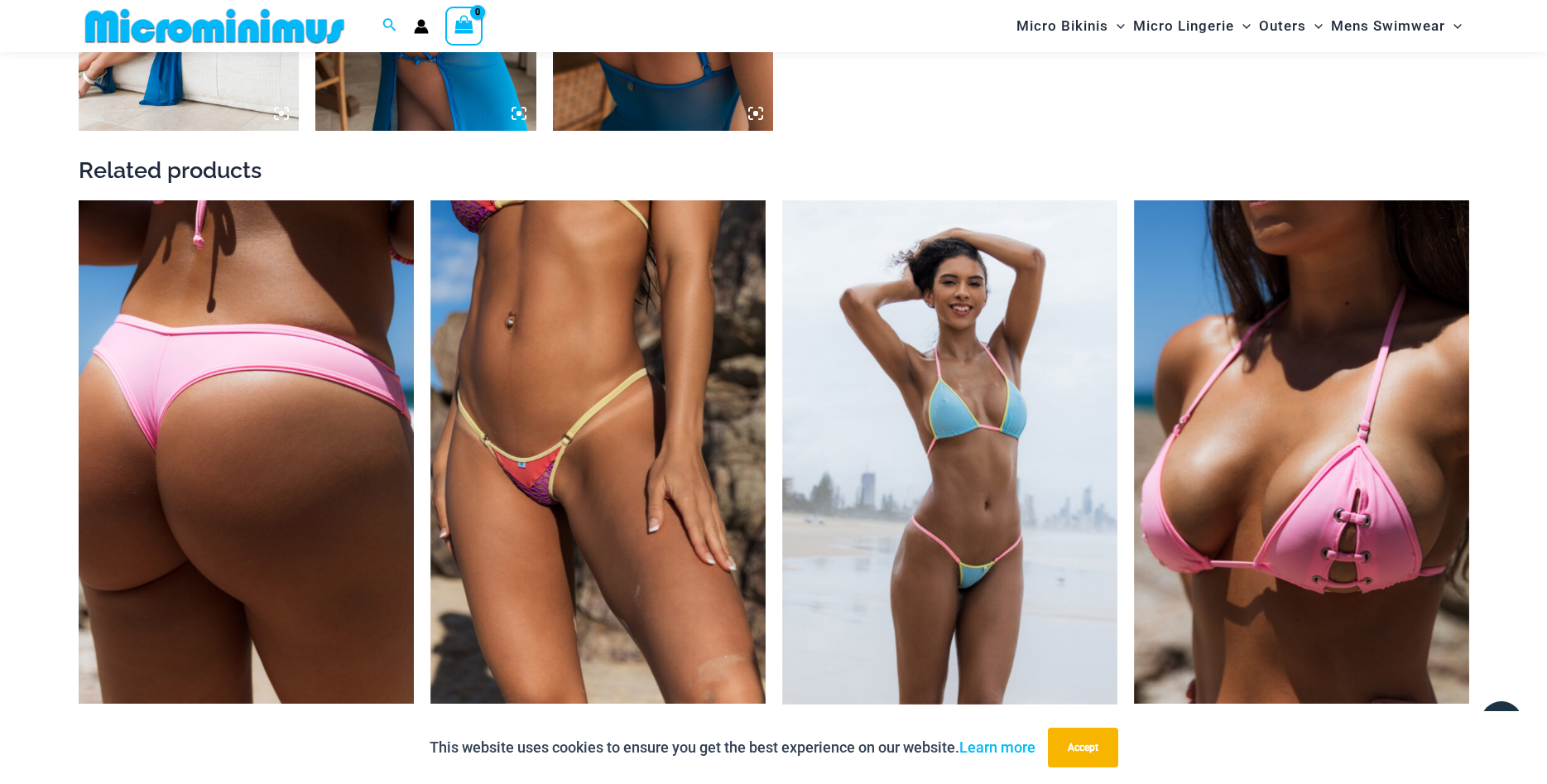
click at [324, 466] on img at bounding box center [246, 451] width 335 height 503
